Goal: Find specific page/section: Find specific page/section

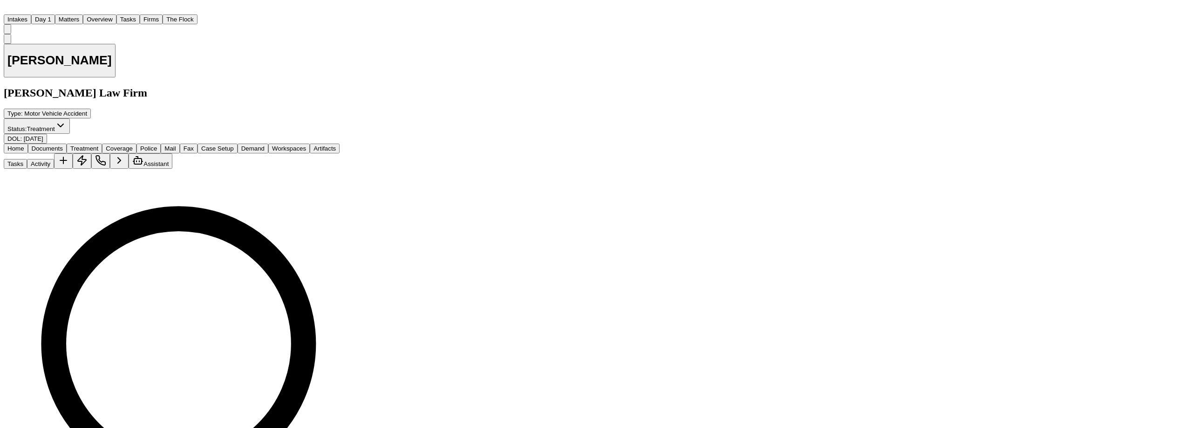
click at [83, 16] on button "Matters" at bounding box center [69, 19] width 28 height 10
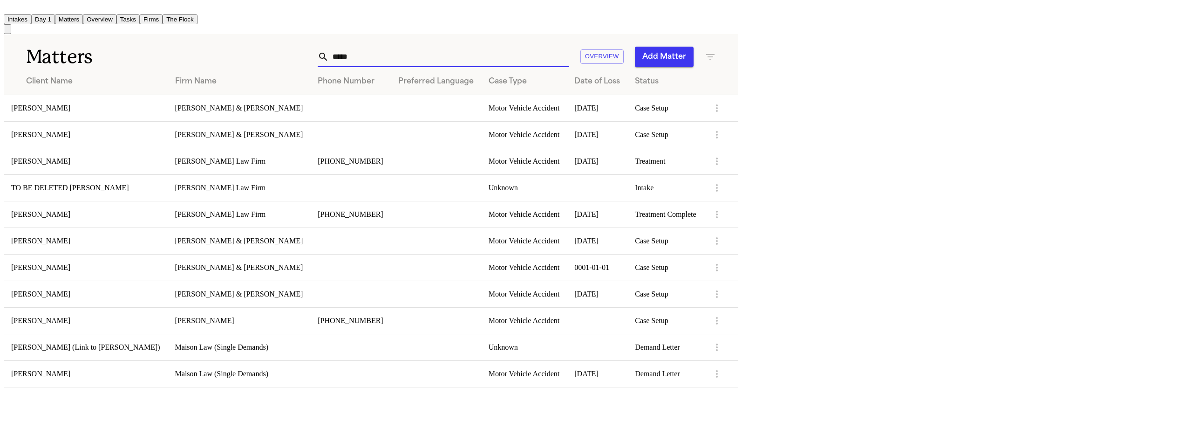
click at [569, 59] on input "*****" at bounding box center [449, 57] width 240 height 20
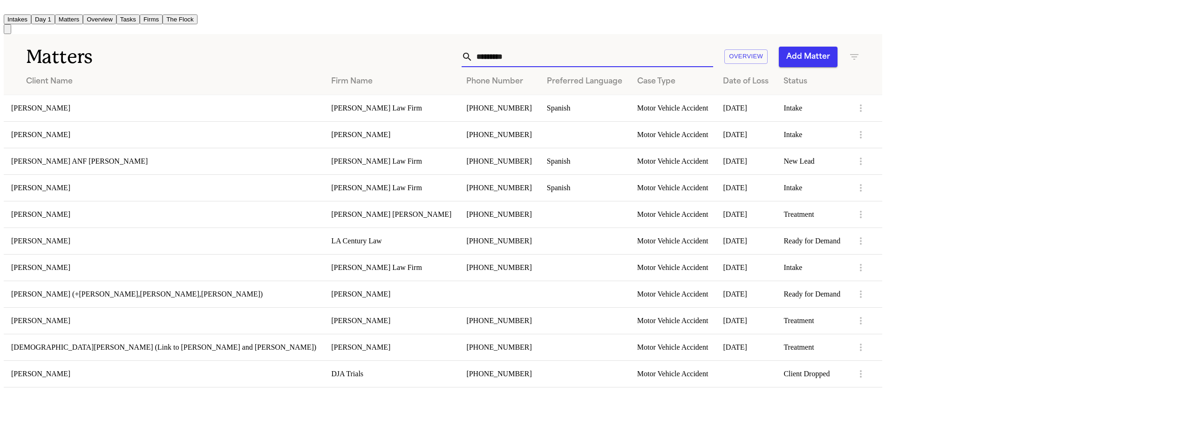
type input "*********"
click at [299, 109] on td "[PERSON_NAME]" at bounding box center [164, 108] width 320 height 27
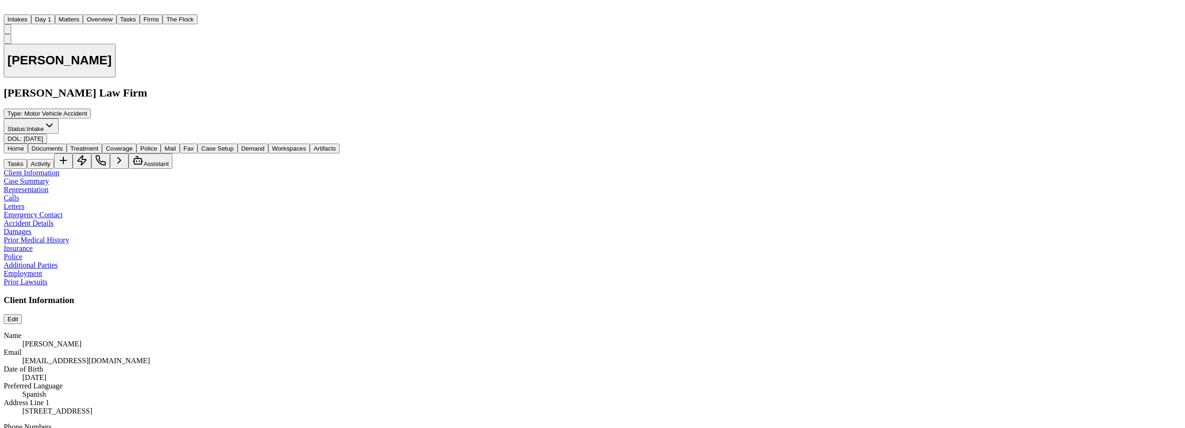
scroll to position [1078, 0]
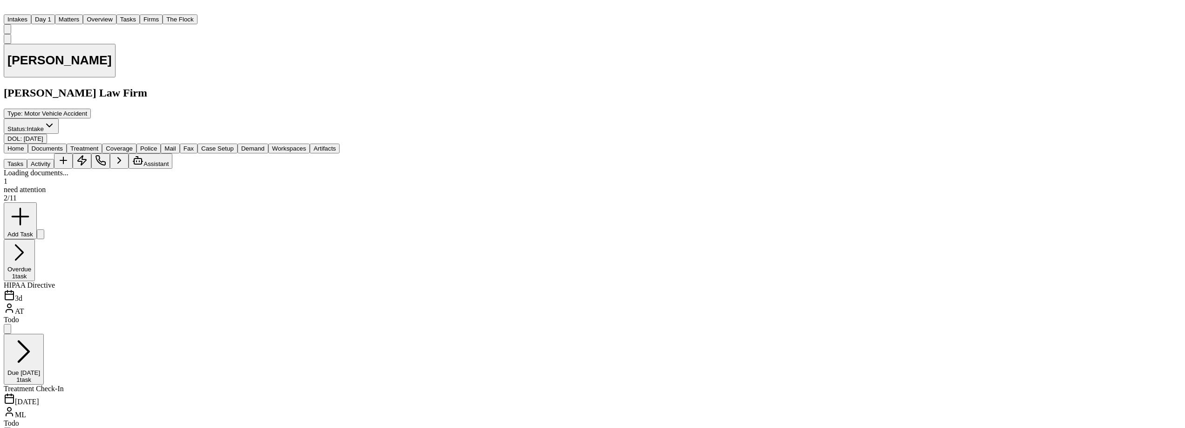
click at [63, 145] on span "Documents" at bounding box center [47, 148] width 31 height 7
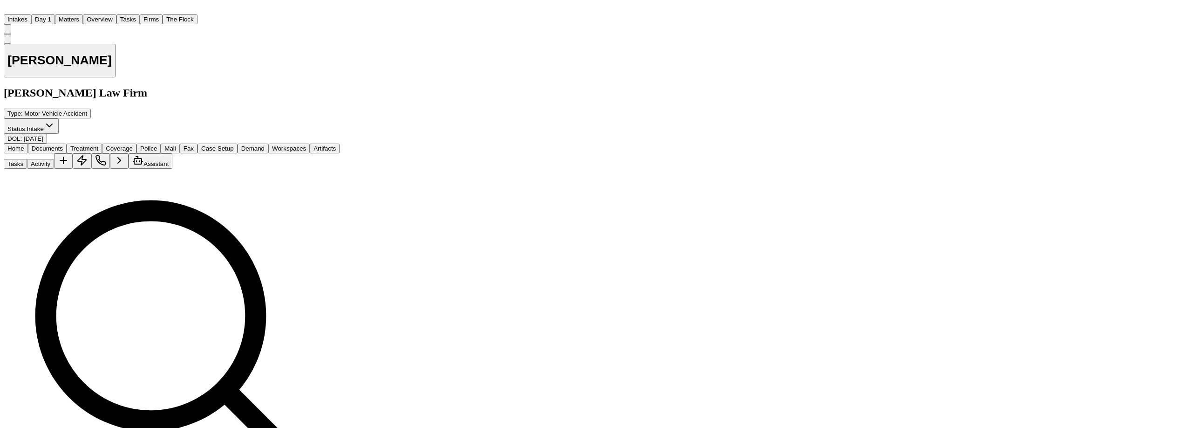
click at [24, 145] on span "Home" at bounding box center [15, 148] width 17 height 7
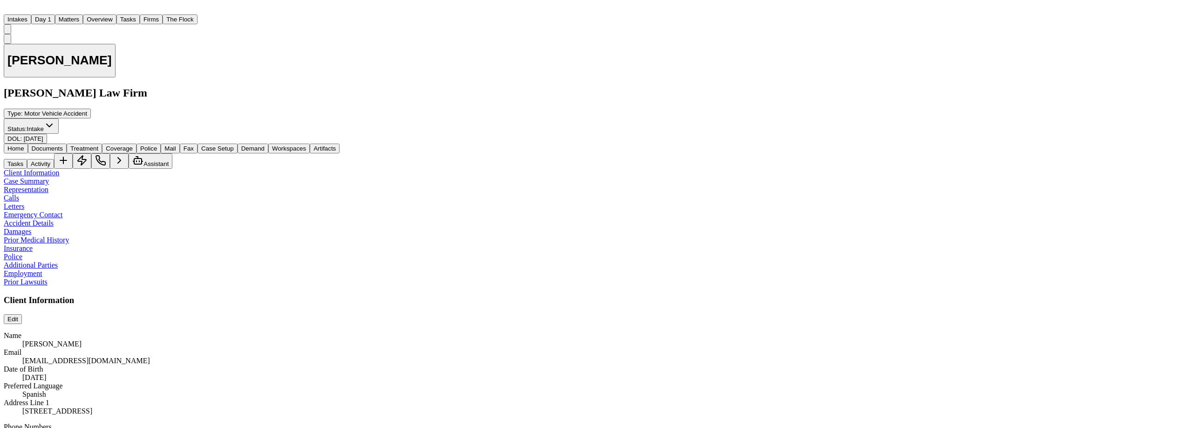
scroll to position [416, 0]
click at [119, 152] on span "button" at bounding box center [119, 152] width 0 height 0
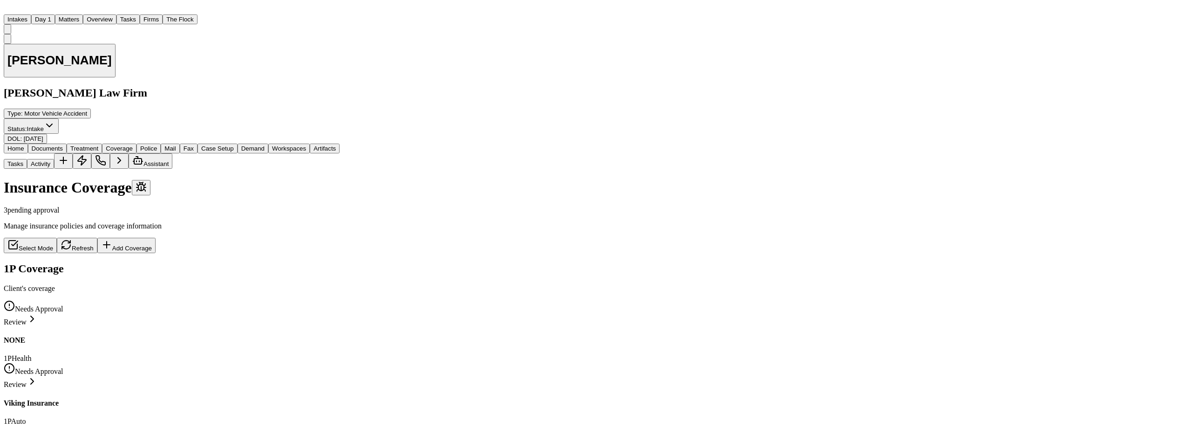
click at [24, 145] on span "Home" at bounding box center [15, 148] width 17 height 7
click at [133, 145] on span "Coverage" at bounding box center [119, 148] width 27 height 7
